Goal: Transaction & Acquisition: Obtain resource

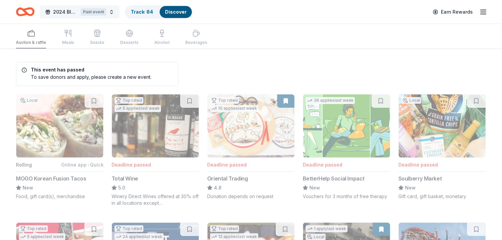
click at [100, 14] on div "Past event" at bounding box center [94, 11] width 26 height 7
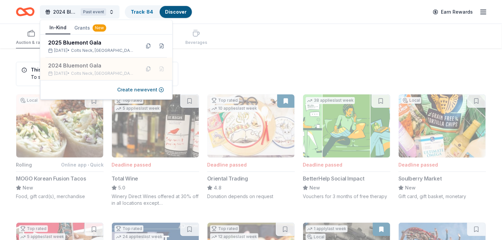
click at [83, 27] on button "Grants New" at bounding box center [90, 28] width 40 height 12
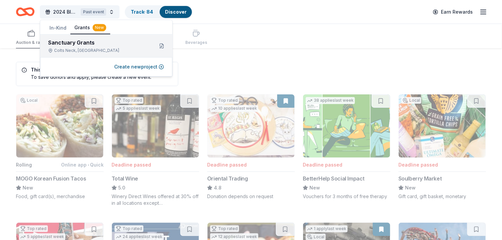
click at [75, 44] on div "Sanctuary Grants" at bounding box center [98, 43] width 100 height 8
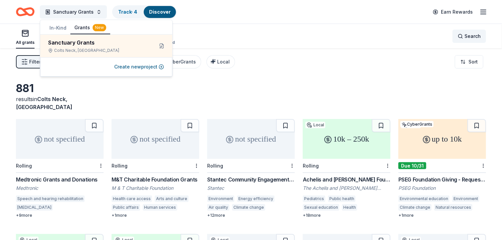
click at [467, 34] on span "Search" at bounding box center [473, 36] width 16 height 8
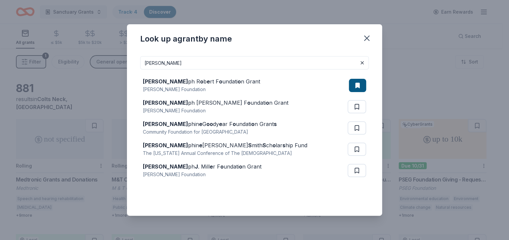
type input "[PERSON_NAME] foundation"
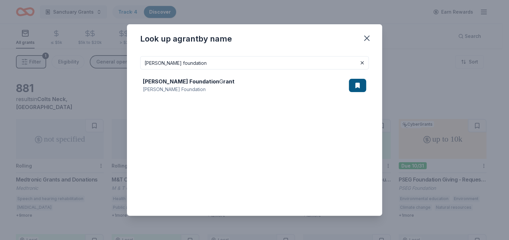
click at [206, 91] on div "[PERSON_NAME] Foundation" at bounding box center [189, 89] width 92 height 8
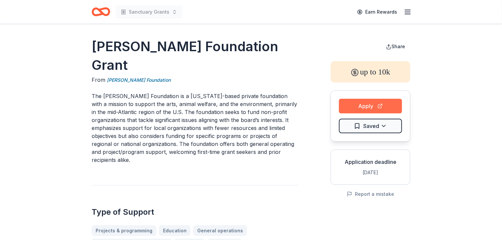
click at [388, 101] on button "Apply" at bounding box center [370, 106] width 63 height 15
